Goal: Information Seeking & Learning: Learn about a topic

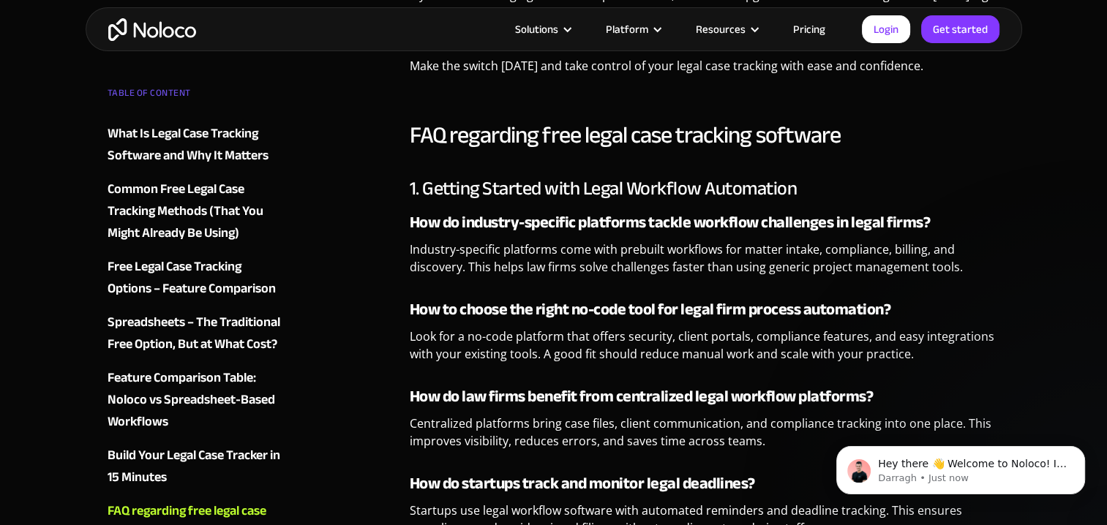
scroll to position [5935, 0]
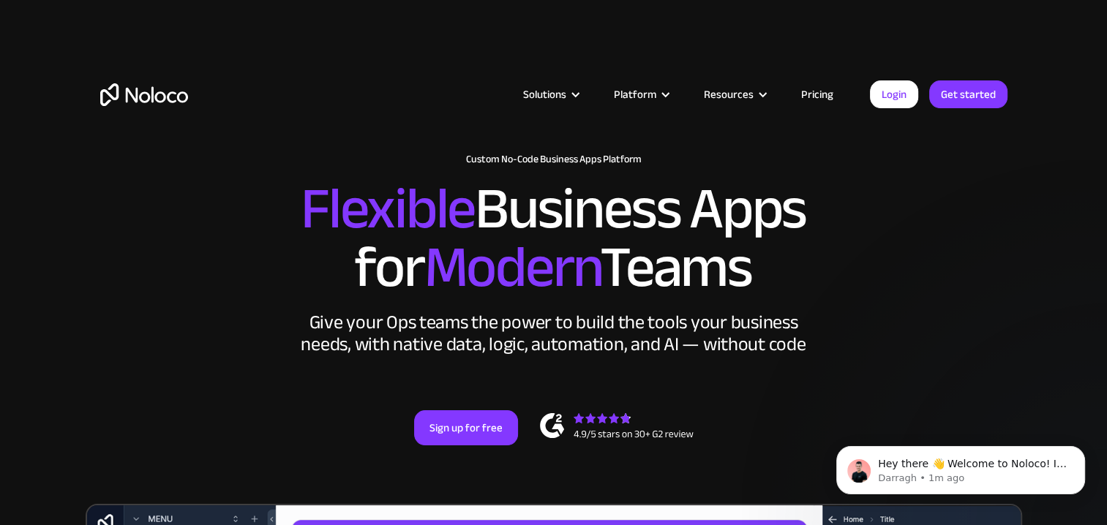
click at [817, 97] on link "Pricing" at bounding box center [817, 94] width 69 height 19
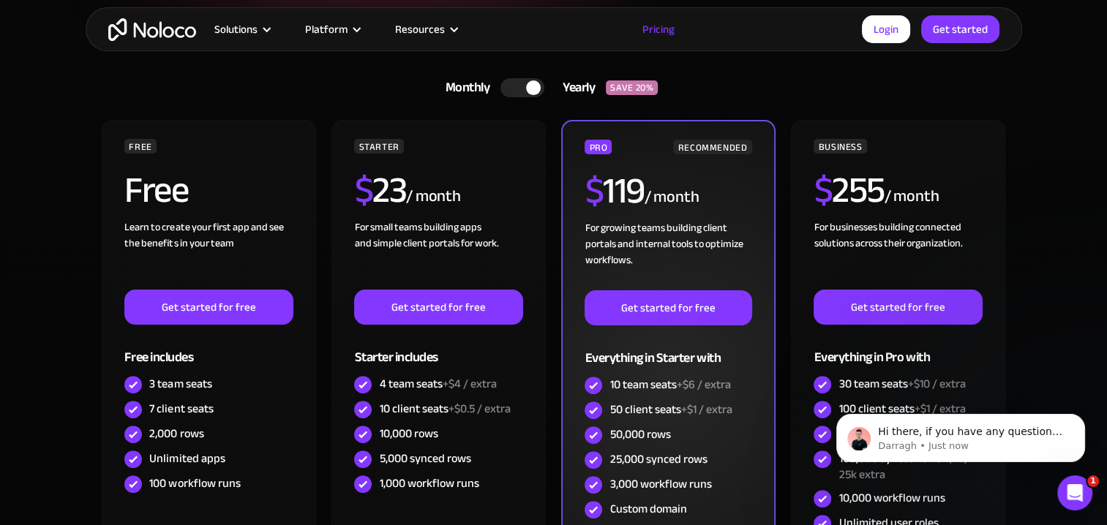
scroll to position [366, 0]
